Goal: Transaction & Acquisition: Purchase product/service

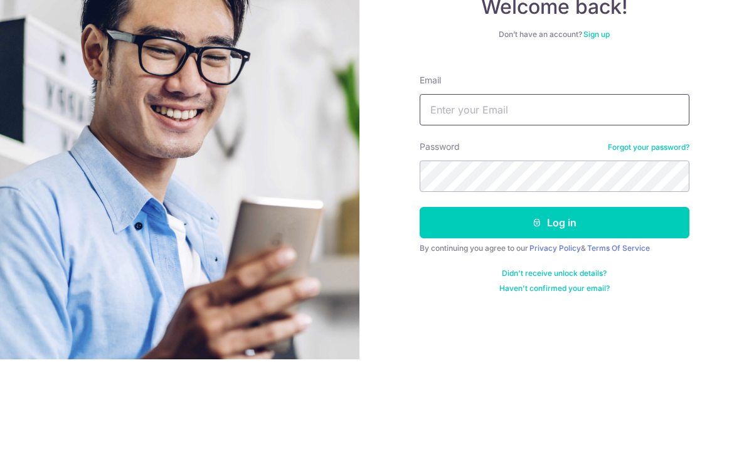
type input "autumn.dew@hotmail.com"
click at [554, 297] on button "Log in" at bounding box center [555, 312] width 270 height 31
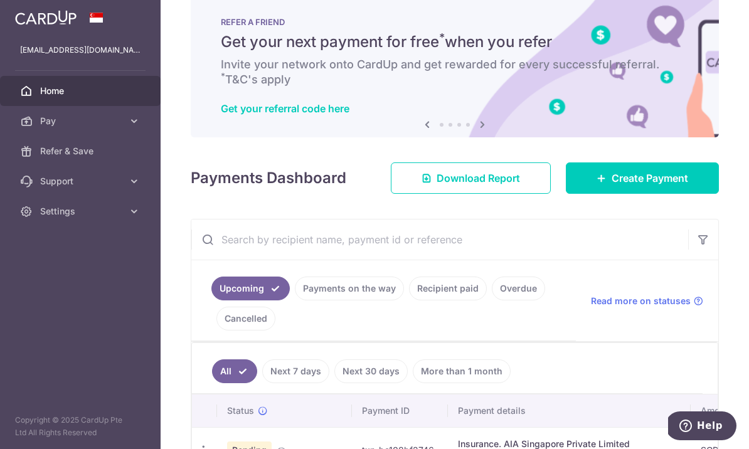
scroll to position [22, 0]
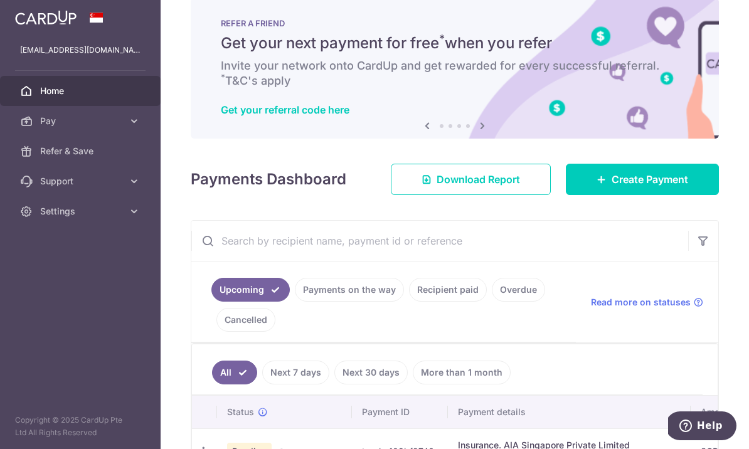
click at [642, 187] on span "Create Payment" at bounding box center [650, 179] width 77 height 15
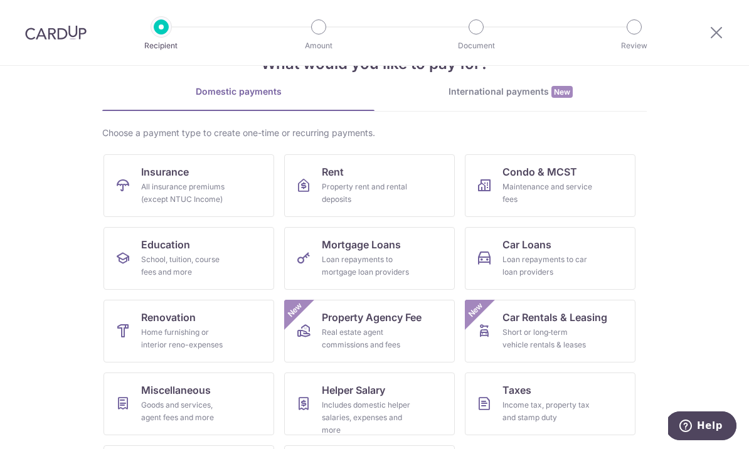
scroll to position [45, 0]
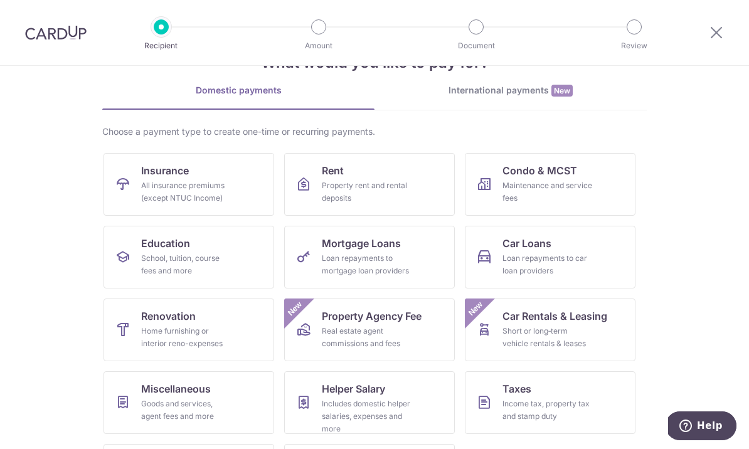
click at [230, 262] on div "School, tuition, course fees and more" at bounding box center [186, 264] width 90 height 25
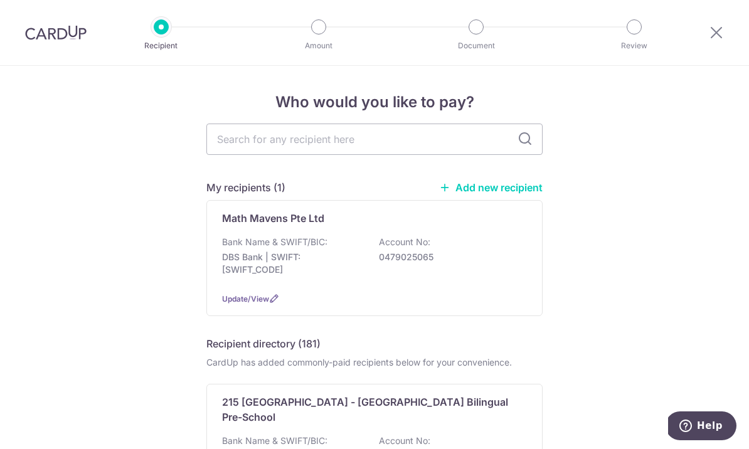
click at [364, 253] on div "Bank Name & SWIFT/BIC: DBS Bank | SWIFT: DBSSSGSGXXX Account No: 0479025065" at bounding box center [374, 259] width 305 height 46
click at [336, 262] on p "DBS Bank | SWIFT: [SWIFT_CODE]" at bounding box center [292, 263] width 141 height 25
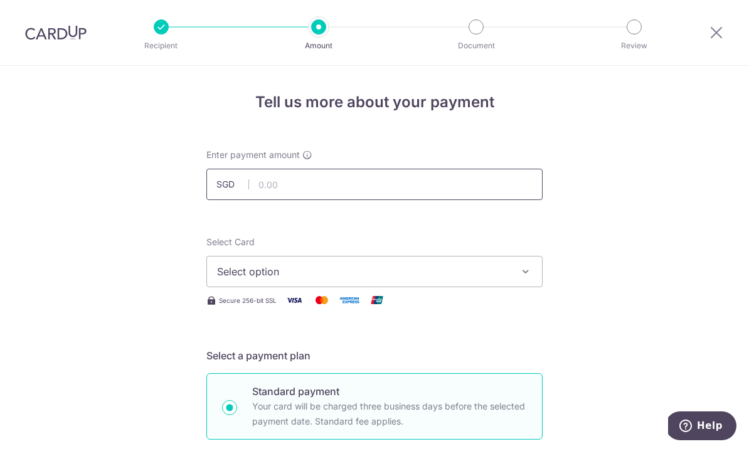
click at [439, 189] on input "text" at bounding box center [374, 184] width 336 height 31
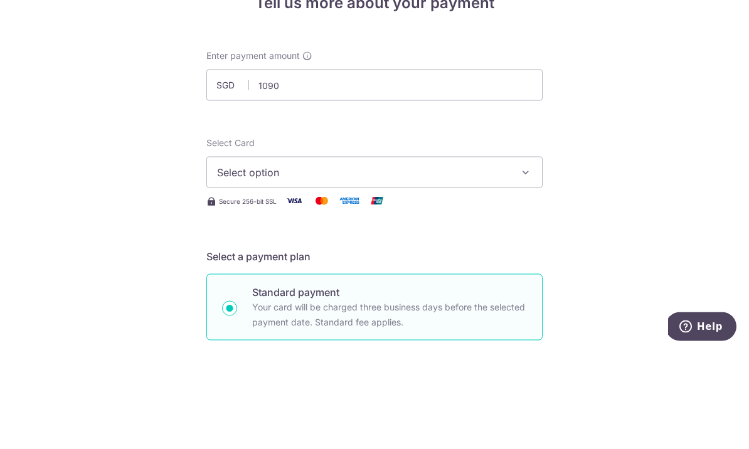
type input "1,090.00"
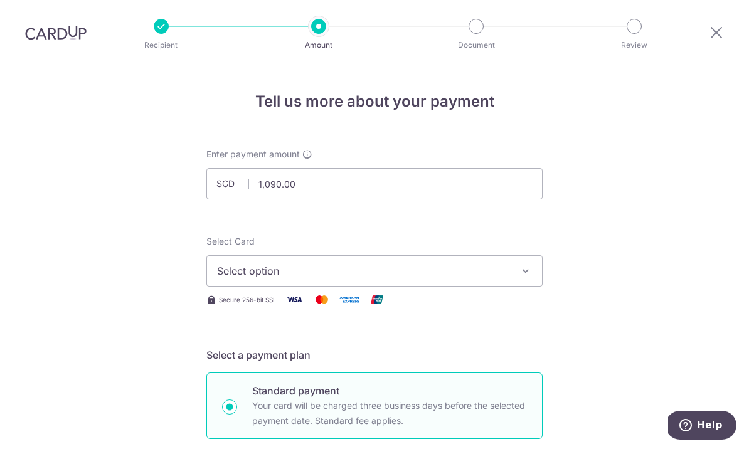
click at [471, 264] on span "Select option" at bounding box center [363, 271] width 292 height 15
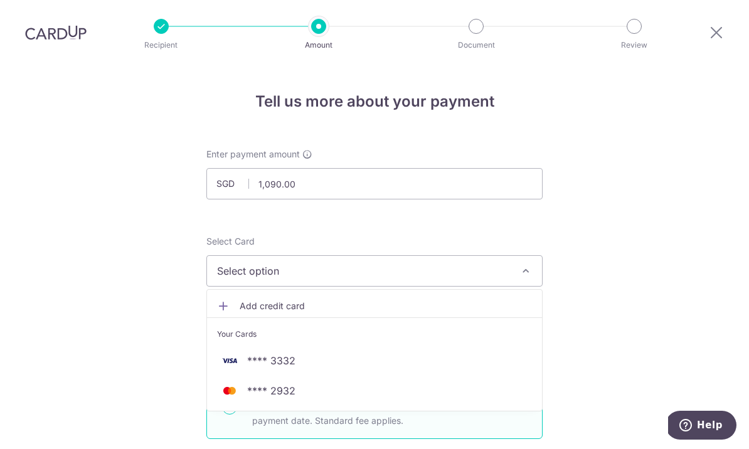
click at [367, 354] on span "**** 3332" at bounding box center [374, 361] width 315 height 15
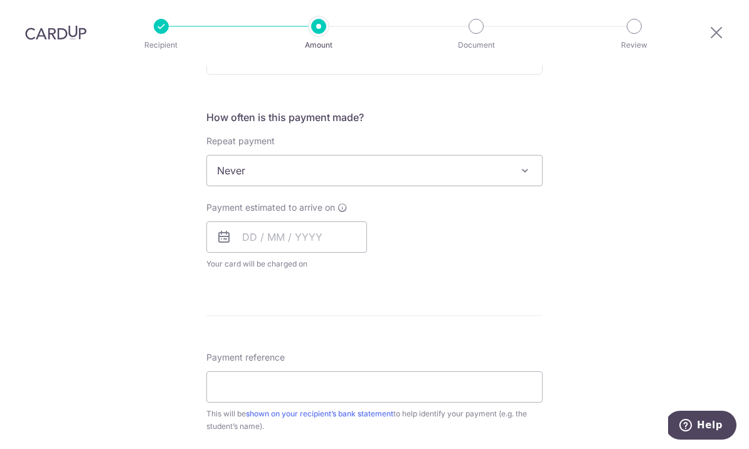
scroll to position [449, 0]
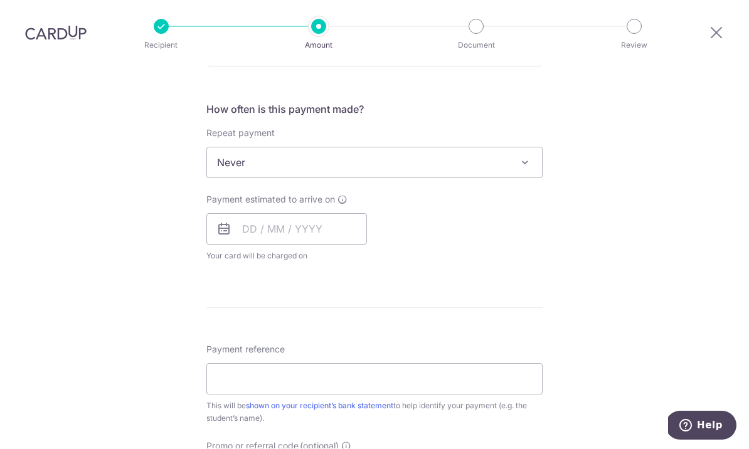
click at [511, 148] on span "Never" at bounding box center [374, 163] width 335 height 30
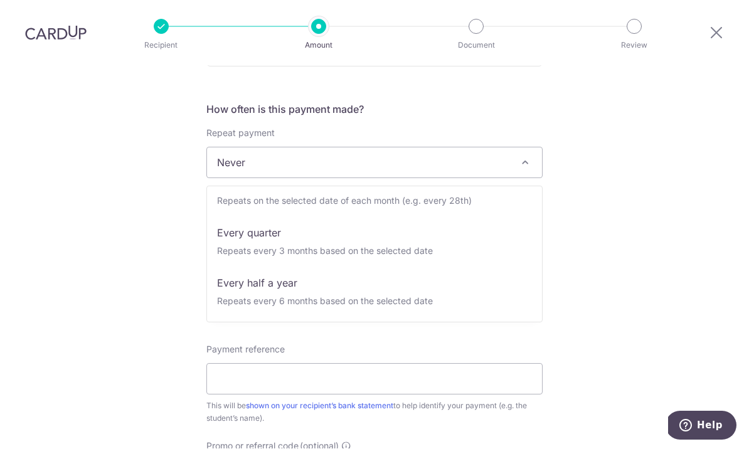
scroll to position [125, 0]
select select "4"
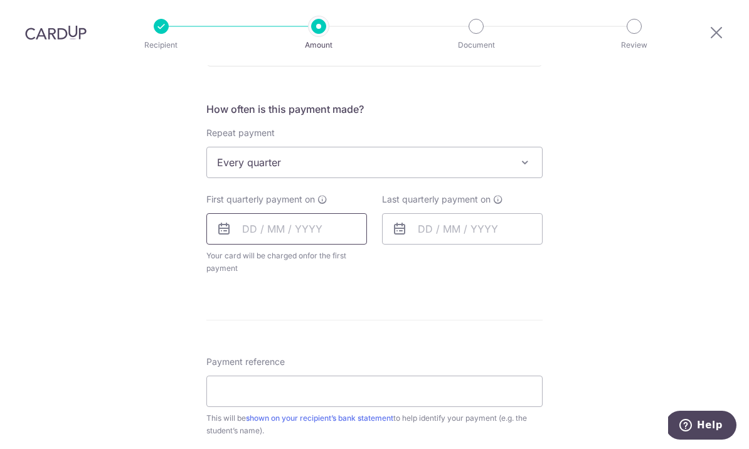
click at [328, 214] on input "text" at bounding box center [286, 229] width 161 height 31
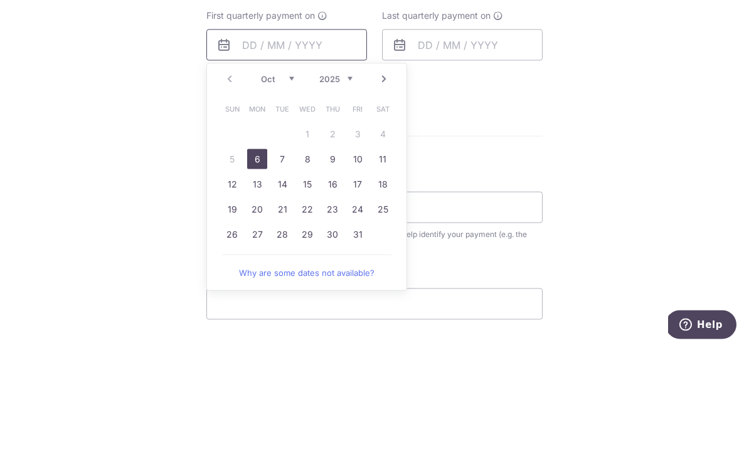
scroll to position [535, 0]
click at [263, 248] on link "6" at bounding box center [257, 258] width 20 height 20
type input "06/10/2025"
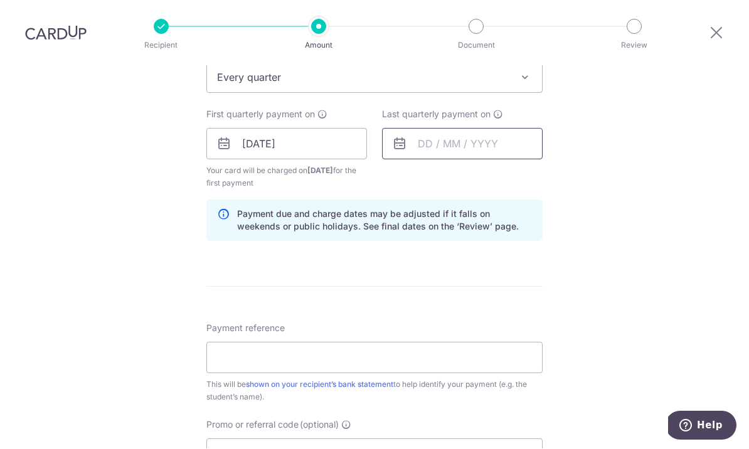
click at [518, 129] on input "text" at bounding box center [462, 144] width 161 height 31
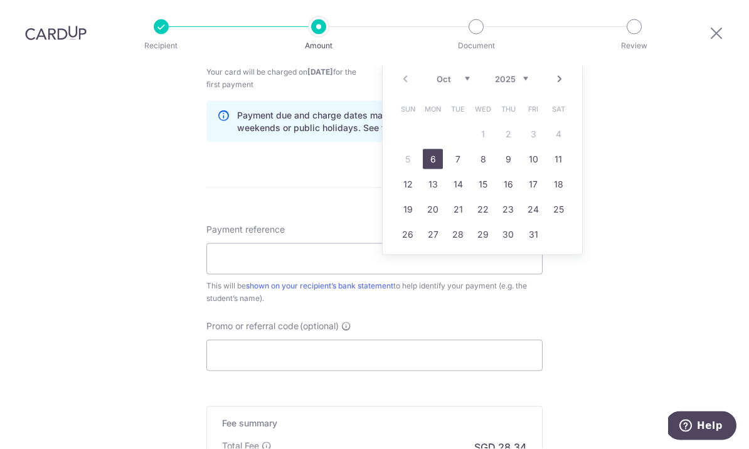
scroll to position [639, 0]
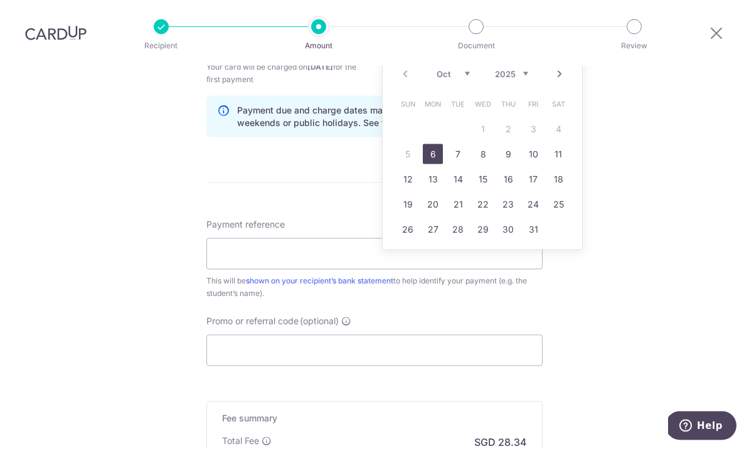
click at [523, 69] on select "2025 2026 2027 2028 2029 2030 2031 2032 2033 2034 2035" at bounding box center [511, 74] width 33 height 10
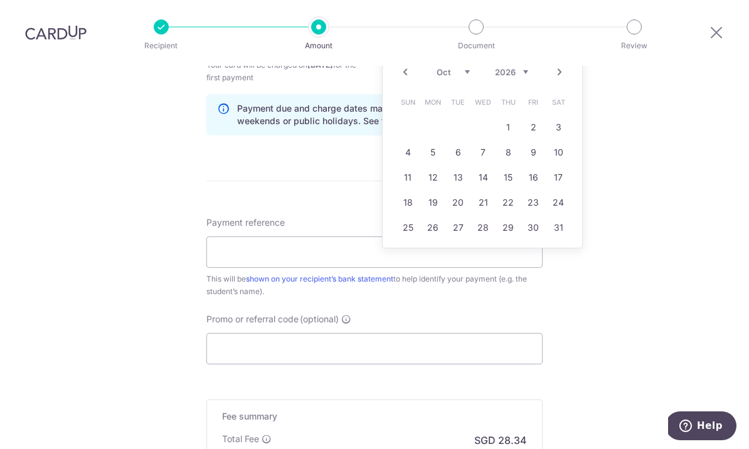
click at [464, 77] on select "Jan Feb Mar Apr May Jun Jul Aug Sep Oct Nov Dec" at bounding box center [453, 72] width 33 height 10
click at [457, 159] on link "6" at bounding box center [458, 152] width 20 height 20
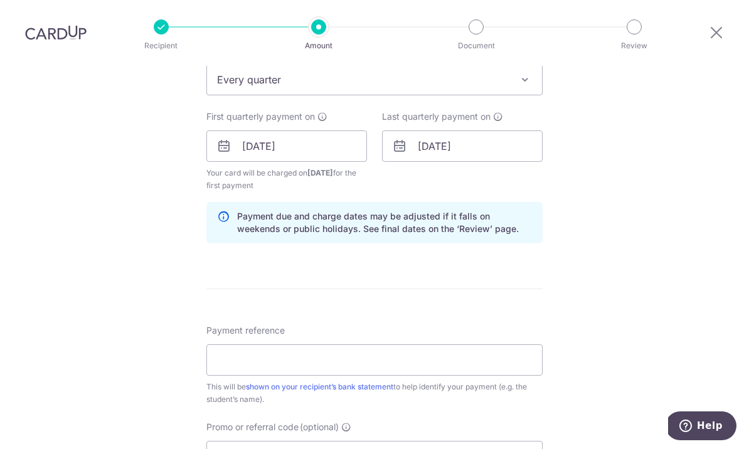
scroll to position [528, 0]
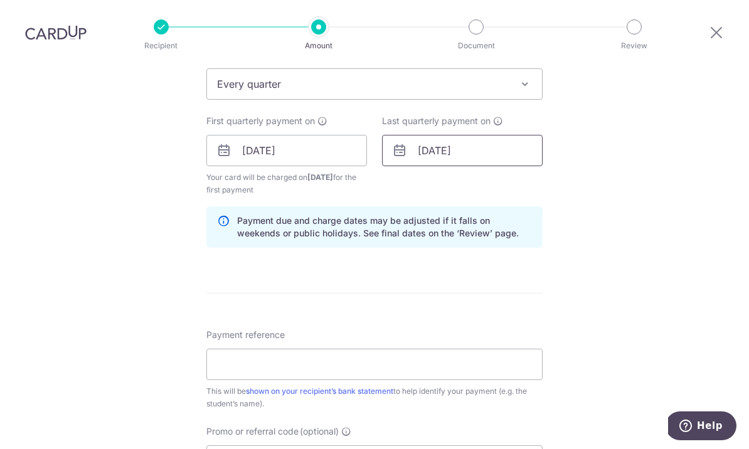
click at [503, 160] on input "06/10/2026" at bounding box center [462, 150] width 161 height 31
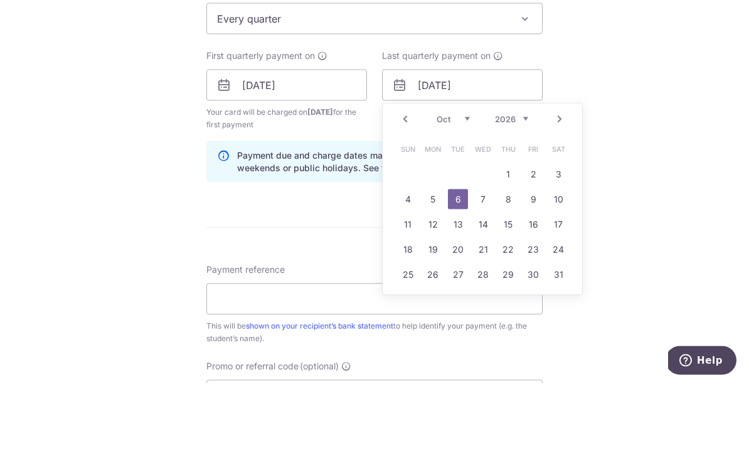
click at [464, 179] on select "Jan Feb Mar Apr May Jun Jul Aug Sep Oct Nov Dec" at bounding box center [453, 184] width 33 height 10
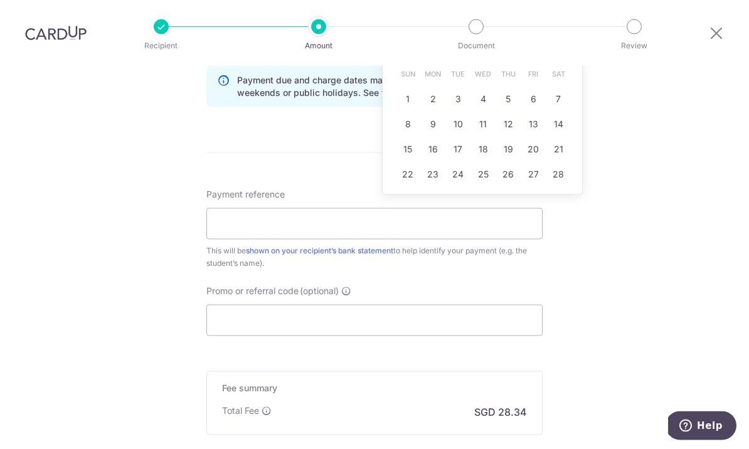
scroll to position [669, 0]
click at [532, 88] on link "6" at bounding box center [533, 98] width 20 height 20
type input "06/02/2026"
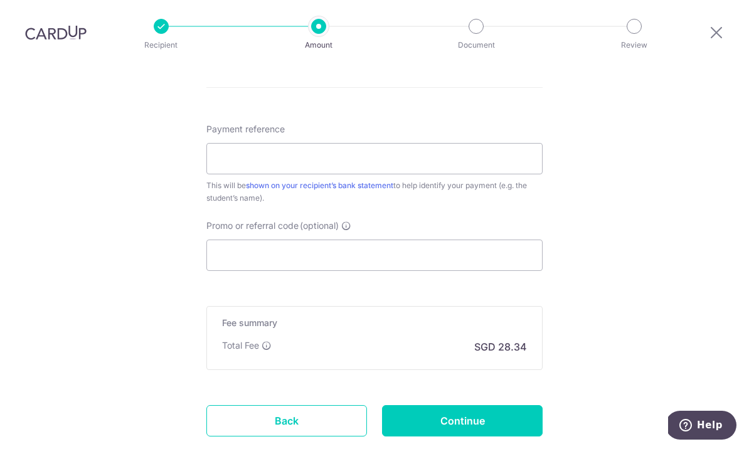
scroll to position [734, 0]
click at [489, 143] on input "Payment reference" at bounding box center [374, 158] width 336 height 31
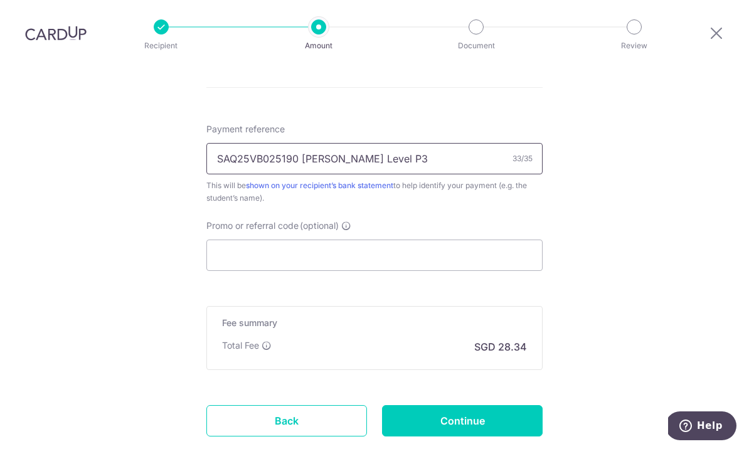
click at [369, 143] on input "SAQ25VB025190 KAELYNN AW Level P3" at bounding box center [374, 158] width 336 height 31
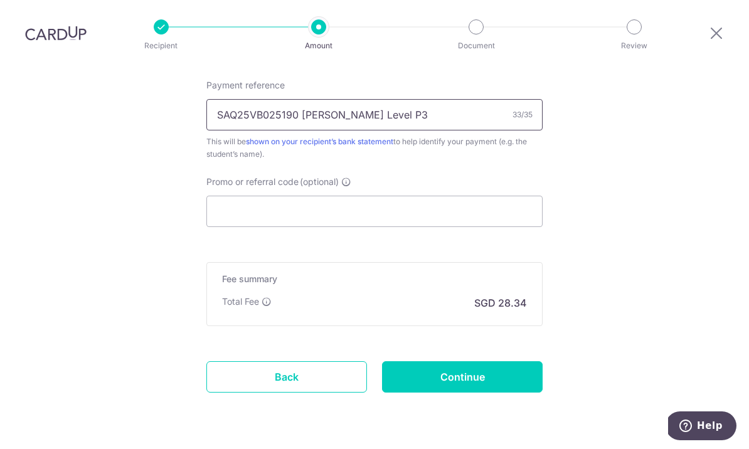
scroll to position [777, 0]
type input "SAQ25VB025190 KAELYNN AW Level P3"
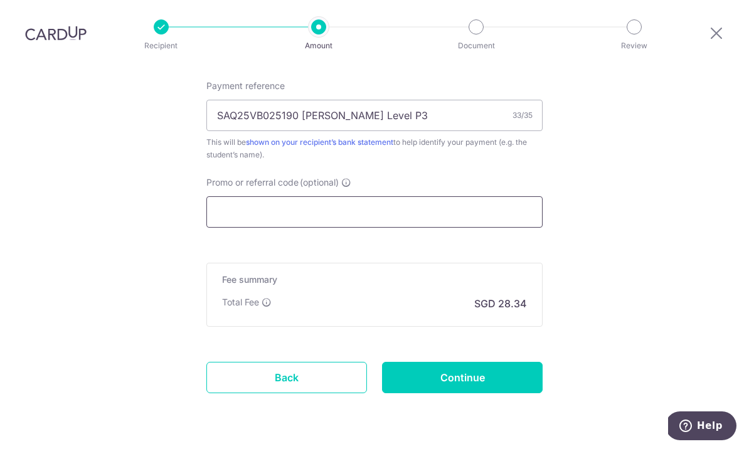
click at [501, 196] on input "Promo or referral code (optional)" at bounding box center [374, 211] width 336 height 31
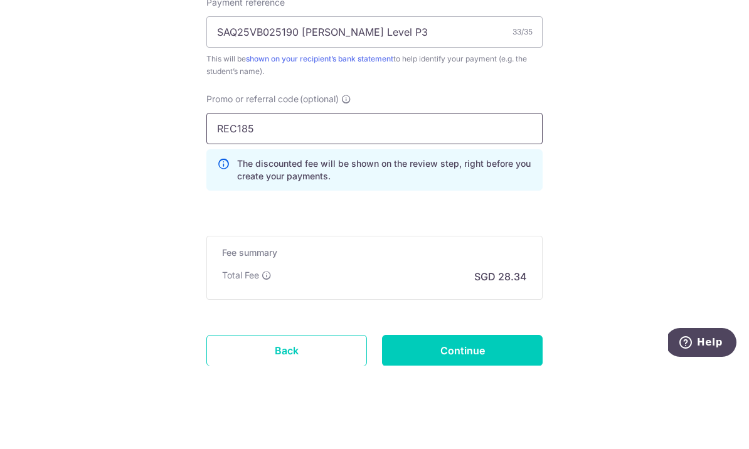
type input "REC185"
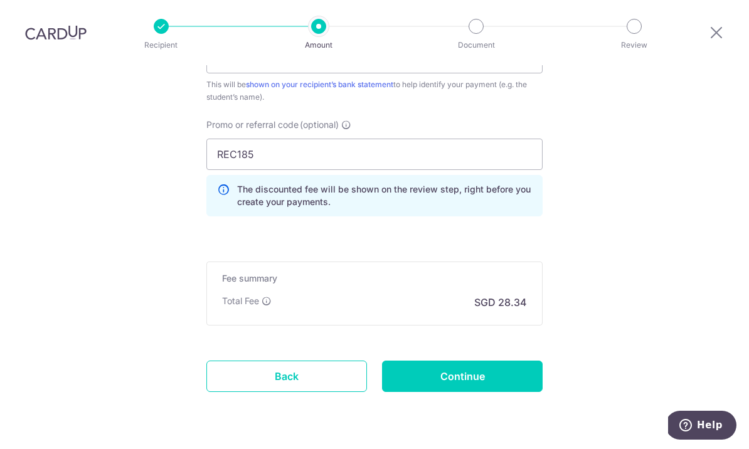
scroll to position [834, 0]
click at [488, 362] on input "Continue" at bounding box center [462, 377] width 161 height 31
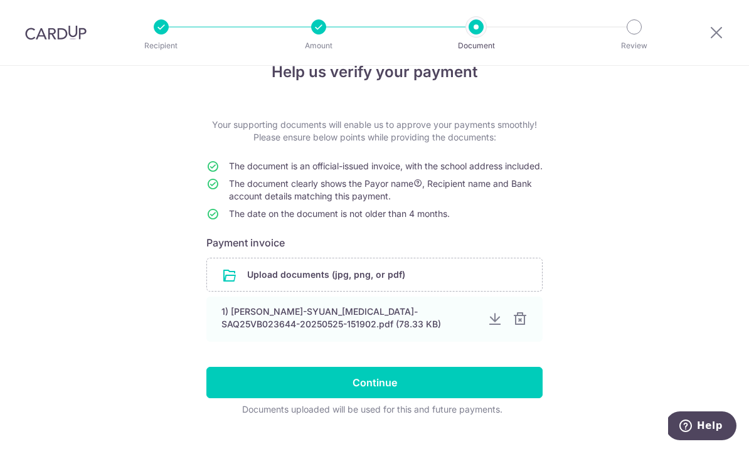
scroll to position [30, 0]
click at [525, 327] on div at bounding box center [520, 319] width 15 height 15
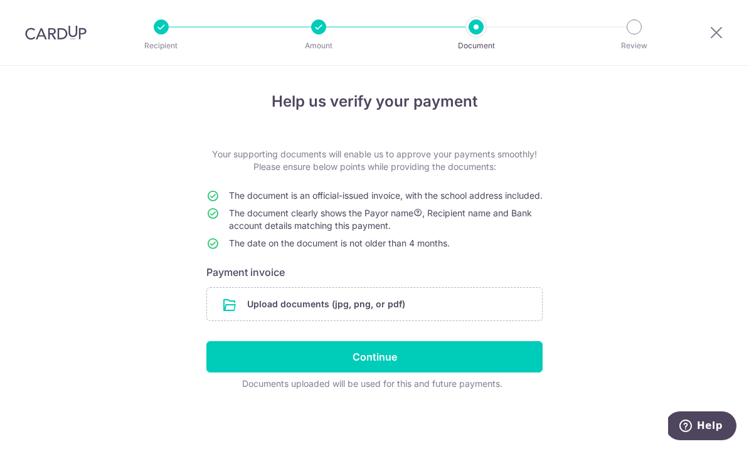
scroll to position [0, 0]
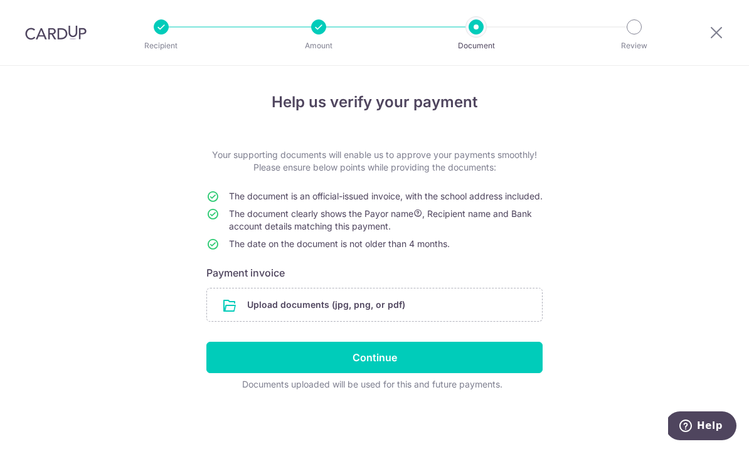
click at [381, 321] on input "file" at bounding box center [374, 305] width 335 height 33
click at [328, 321] on input "file" at bounding box center [374, 305] width 335 height 33
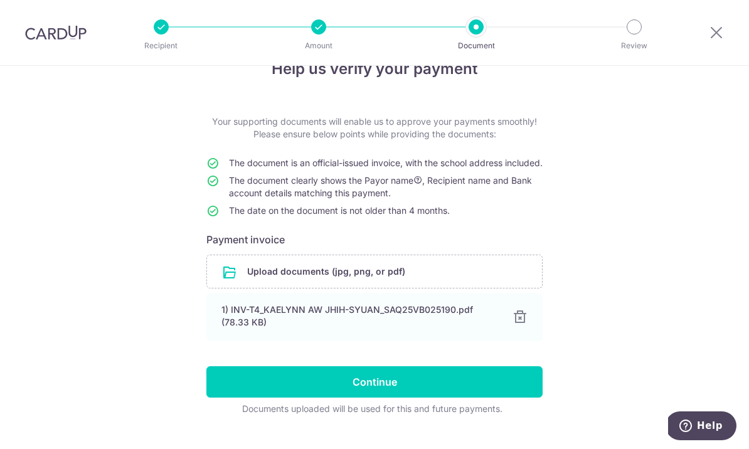
scroll to position [33, 0]
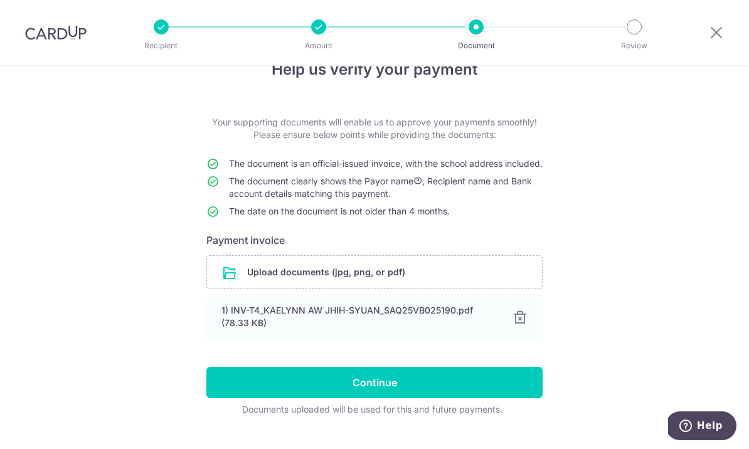
click at [336, 397] on input "Continue" at bounding box center [374, 382] width 336 height 31
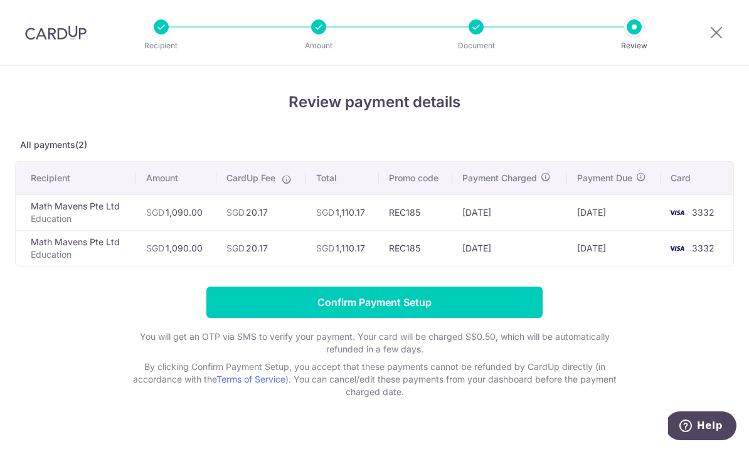
click at [445, 310] on input "Confirm Payment Setup" at bounding box center [374, 302] width 336 height 31
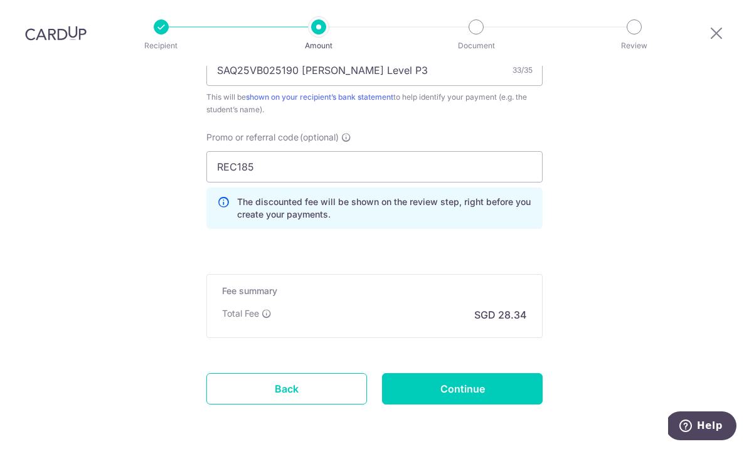
scroll to position [811, 0]
click at [498, 373] on input "Continue" at bounding box center [462, 388] width 161 height 31
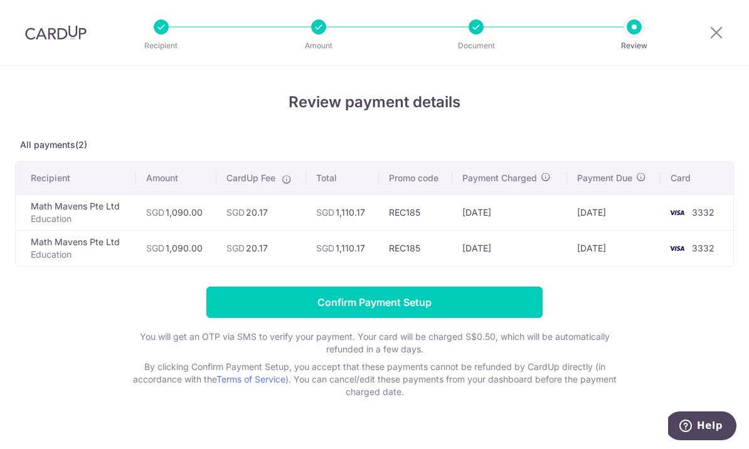
click at [506, 316] on input "Confirm Payment Setup" at bounding box center [374, 302] width 336 height 31
